Goal: Task Accomplishment & Management: Manage account settings

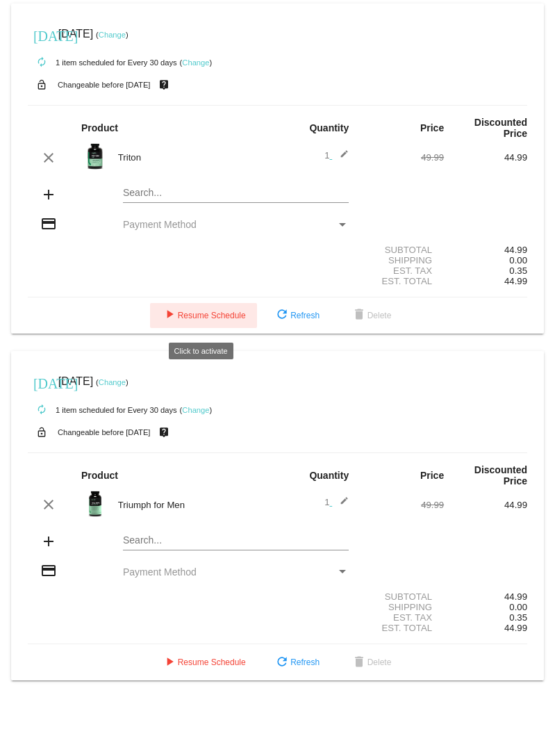
click at [206, 104] on span "play_arrow Resume Schedule" at bounding box center [203, 316] width 85 height 10
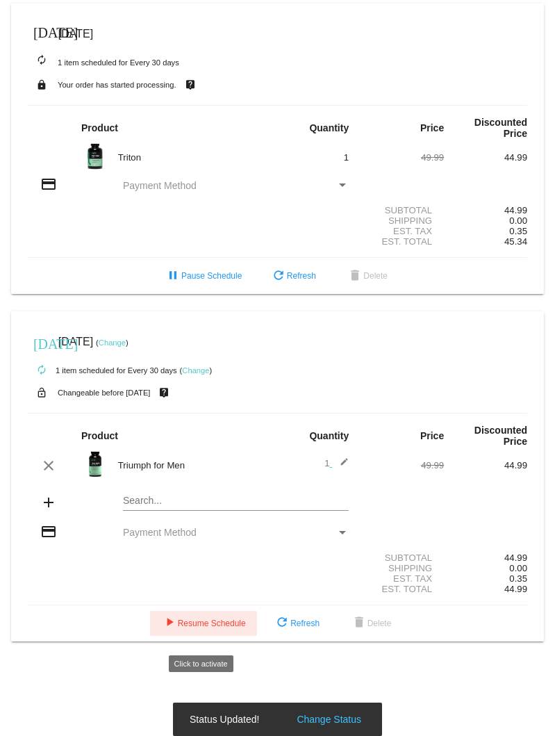
click at [217, 104] on span "play_arrow Resume Schedule" at bounding box center [203, 623] width 85 height 10
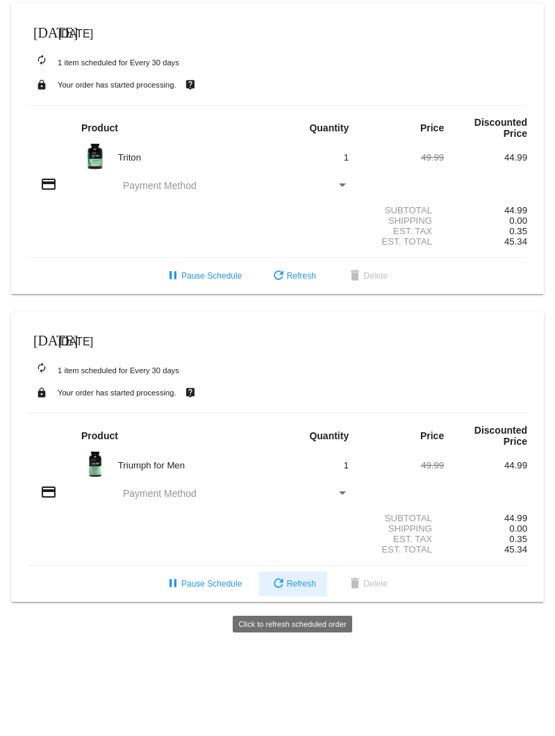
click at [294, 104] on span "refresh Refresh" at bounding box center [293, 584] width 46 height 10
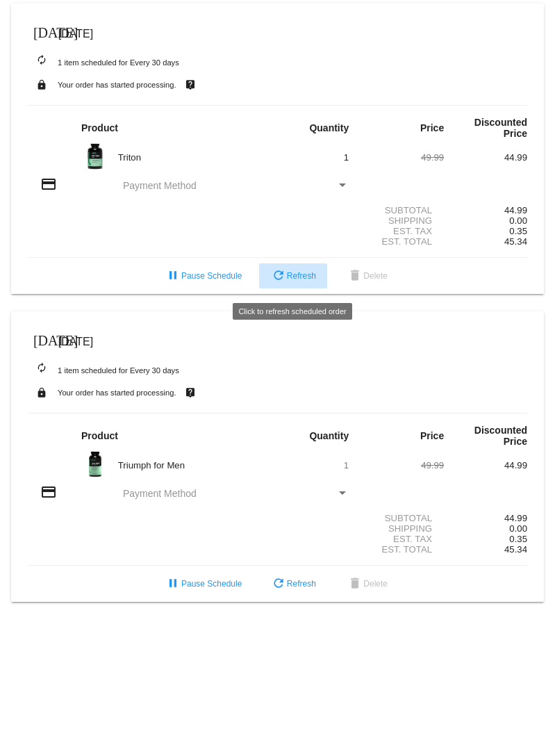
click at [283, 104] on mat-icon "refresh" at bounding box center [278, 276] width 17 height 17
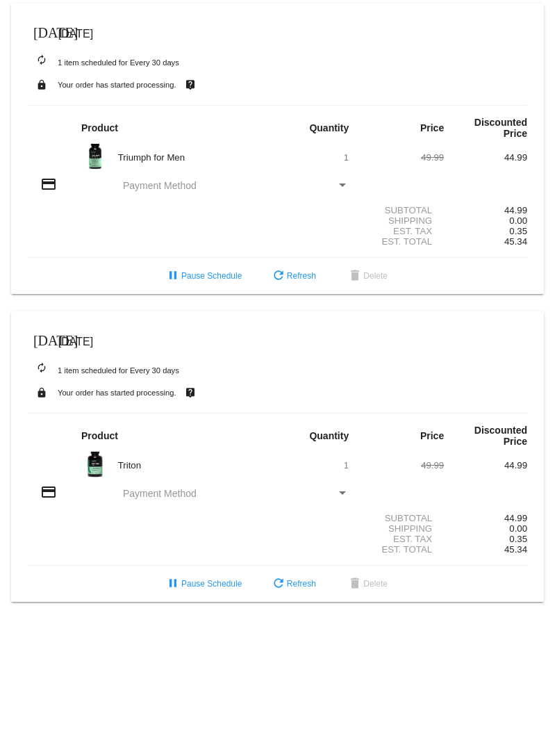
click at [42, 104] on mat-icon "[DATE]" at bounding box center [41, 339] width 17 height 17
click at [46, 28] on mat-icon "[DATE]" at bounding box center [41, 31] width 17 height 17
click at [41, 31] on mat-icon "[DATE]" at bounding box center [41, 31] width 17 height 17
click at [45, 33] on mat-icon "[DATE]" at bounding box center [41, 31] width 17 height 17
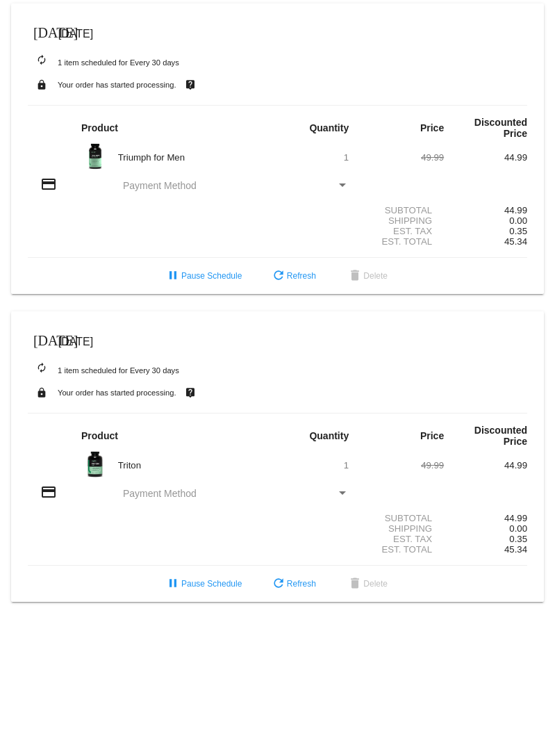
click at [45, 33] on mat-icon "[DATE]" at bounding box center [41, 31] width 17 height 17
